Goal: Task Accomplishment & Management: Manage account settings

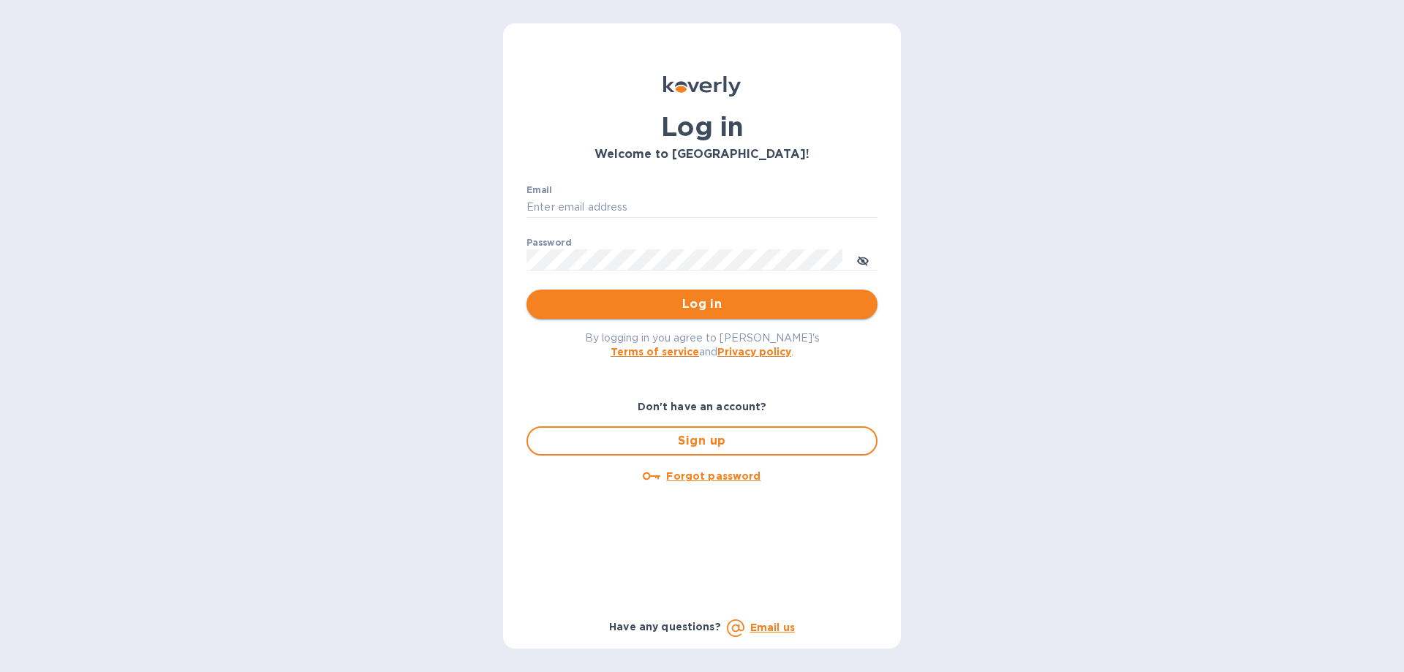
type input "[EMAIL_ADDRESS][DOMAIN_NAME]"
click at [703, 311] on span "Log in" at bounding box center [702, 304] width 328 height 18
